Goal: Task Accomplishment & Management: Use online tool/utility

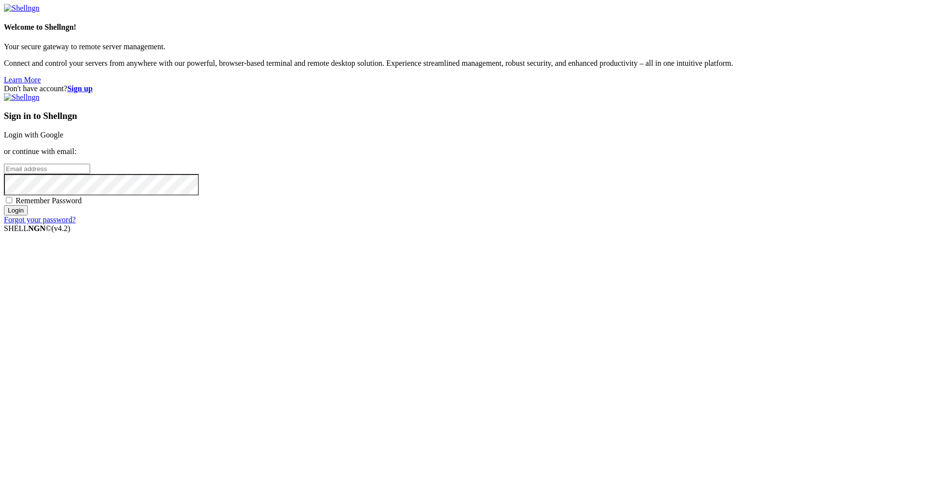
type input "[PERSON_NAME][EMAIL_ADDRESS][DOMAIN_NAME]"
click at [397, 93] on div "Sign in to Shellngn Login with Google or continue with email: [PERSON_NAME][EMA…" at bounding box center [468, 158] width 928 height 131
click at [28, 157] on input "Login" at bounding box center [16, 210] width 24 height 10
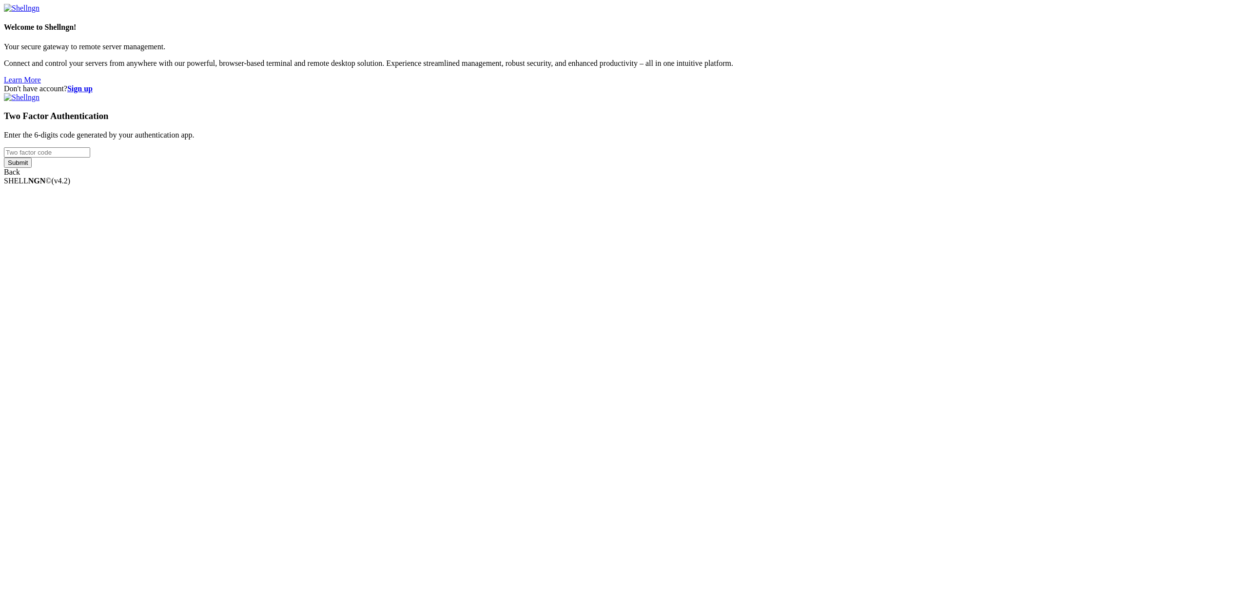
click at [397, 157] on div "Don't have account? Sign up Two Factor Authentication Enter the 6-digits code g…" at bounding box center [624, 130] width 1241 height 92
click at [90, 157] on input "number" at bounding box center [47, 152] width 86 height 10
drag, startPoint x: 712, startPoint y: 289, endPoint x: 753, endPoint y: 322, distance: 53.0
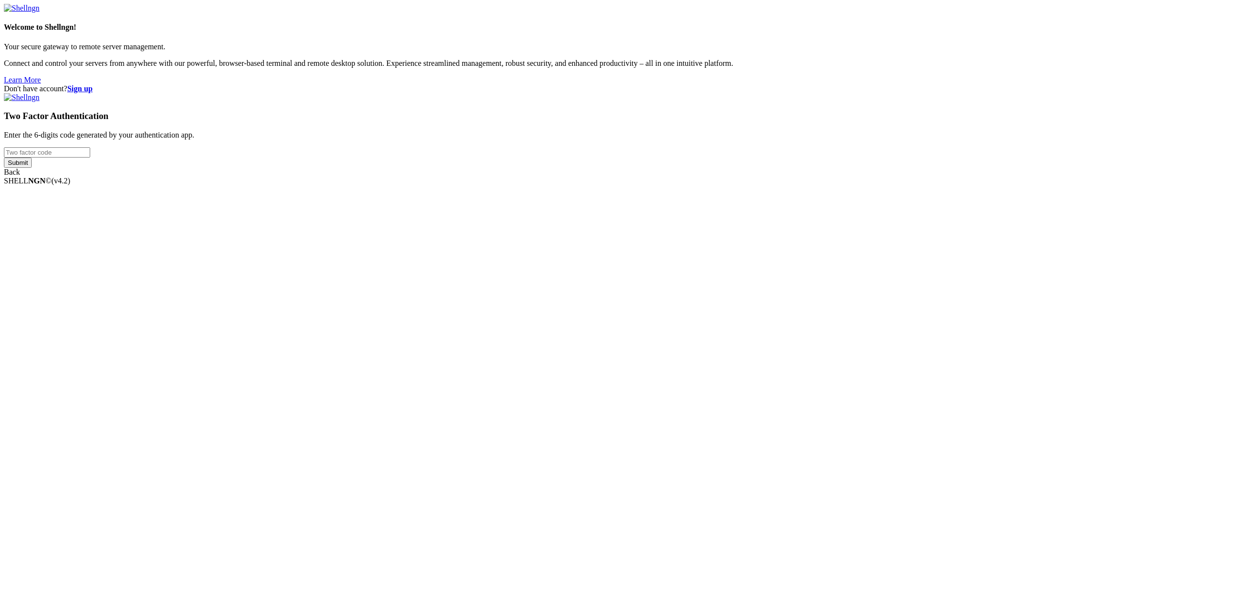
click at [397, 157] on div "Don't have account? Sign up Two Factor Authentication Enter the 6-digits code g…" at bounding box center [624, 130] width 1241 height 92
click at [90, 157] on input "number" at bounding box center [47, 152] width 86 height 10
paste input "904488"
type input "904488"
click at [32, 157] on input "Submit" at bounding box center [18, 163] width 28 height 10
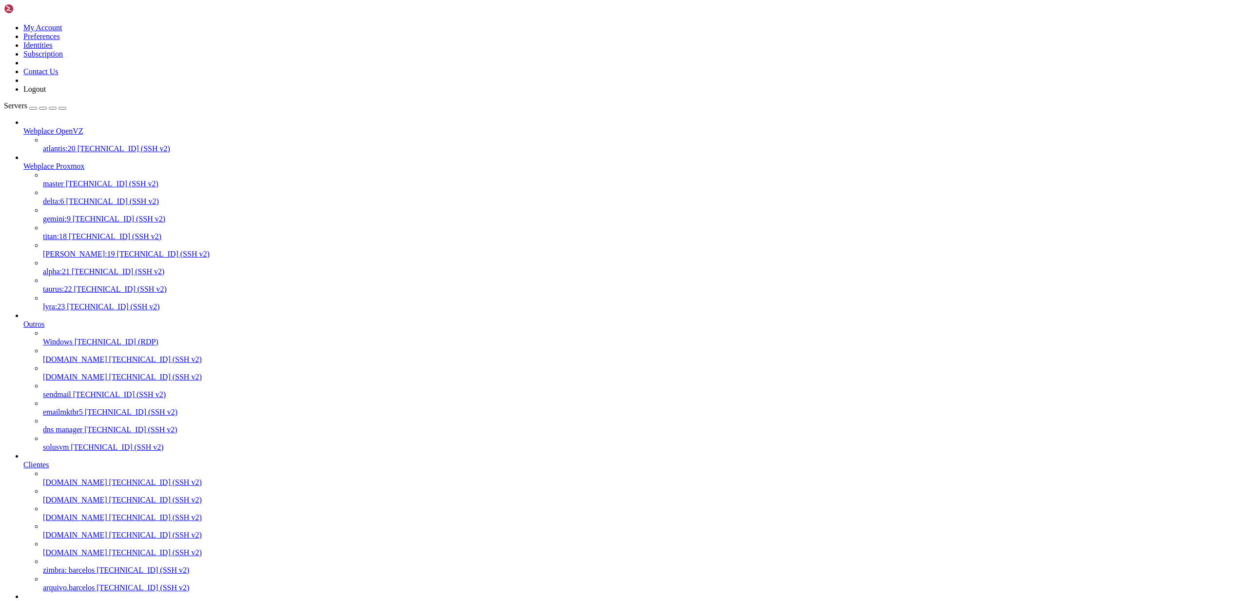
click at [71, 157] on span "gemini:9" at bounding box center [57, 219] width 28 height 8
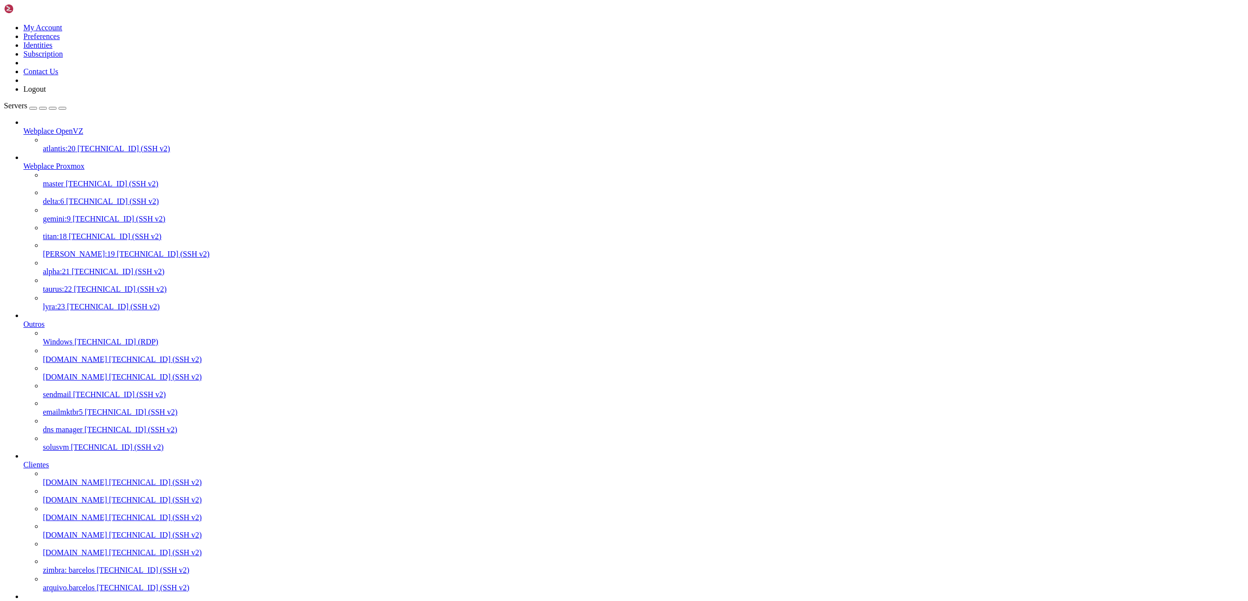
click at [64, 157] on span "delta:6" at bounding box center [53, 201] width 21 height 8
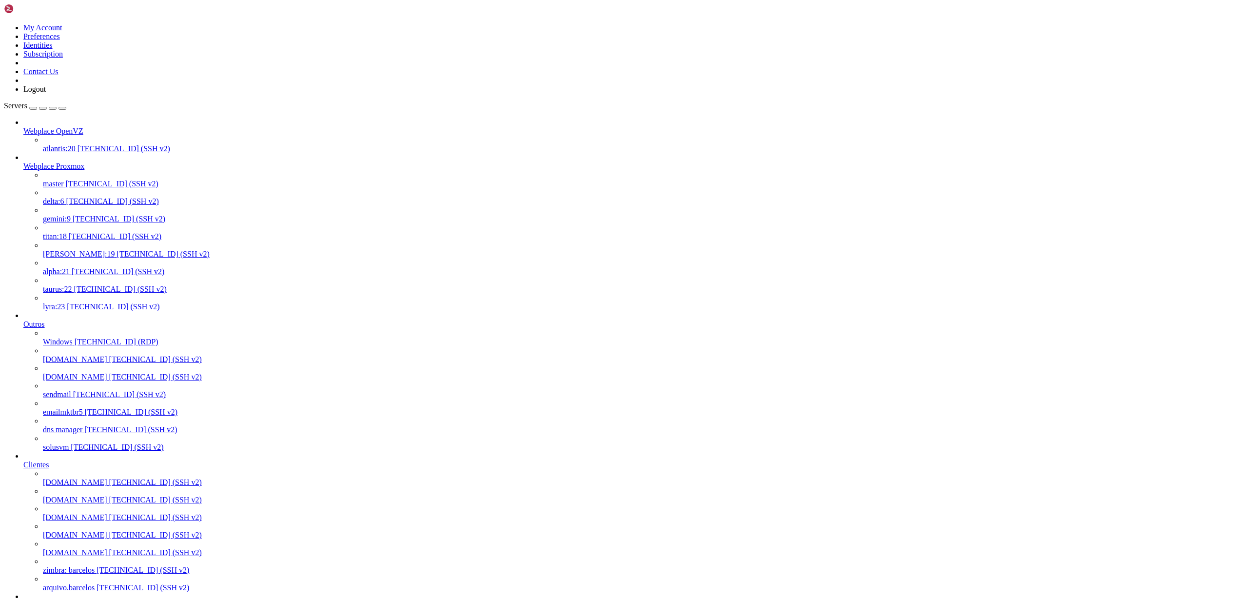
drag, startPoint x: 302, startPoint y: 1883, endPoint x: 421, endPoint y: 1977, distance: 151.7
copy x-row "[DOMAIN_NAME]"
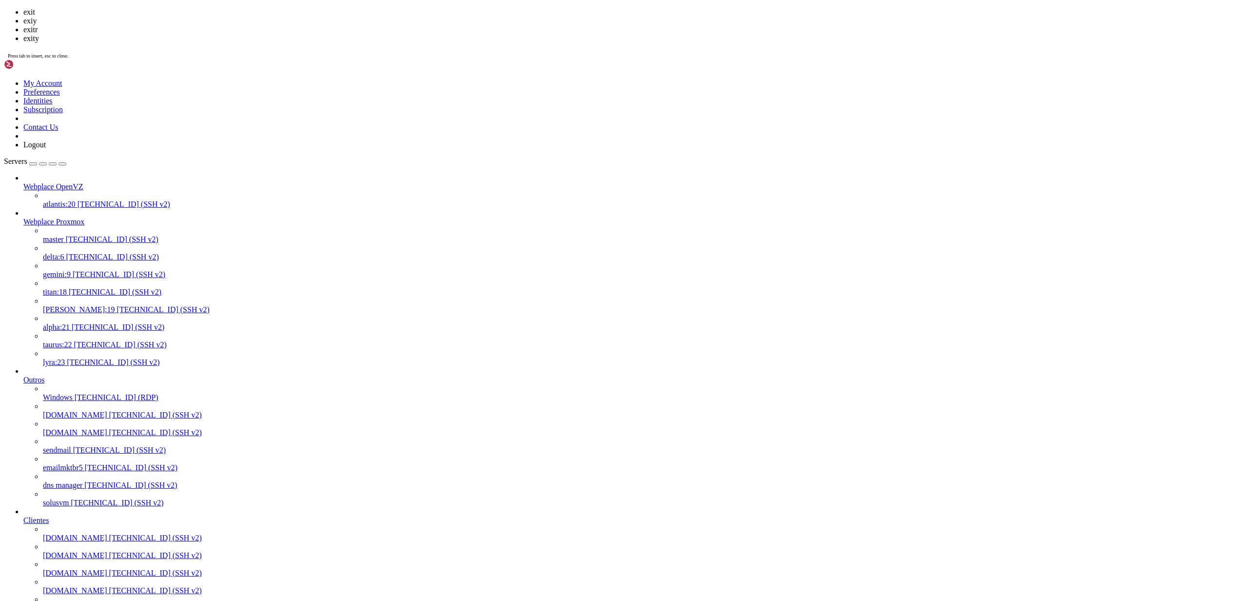
scroll to position [5372, 0]
